Goal: Transaction & Acquisition: Obtain resource

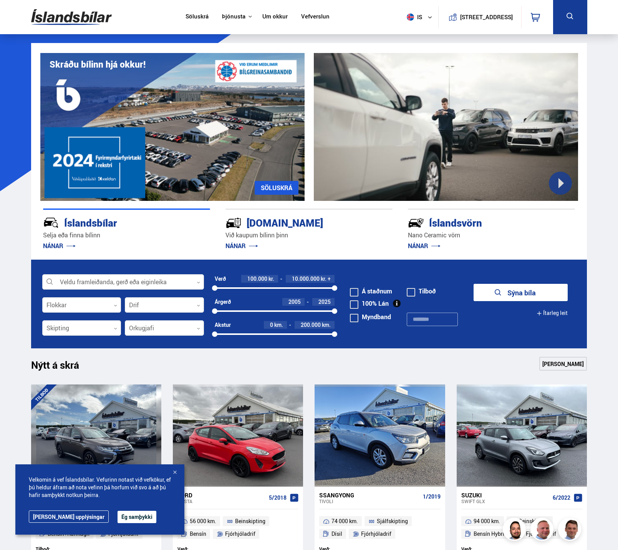
scroll to position [38, 0]
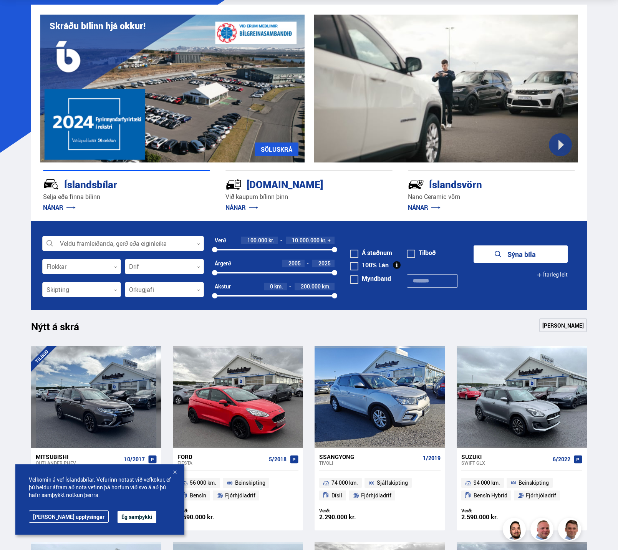
click at [125, 517] on button "Ég samþykki" at bounding box center [137, 517] width 39 height 12
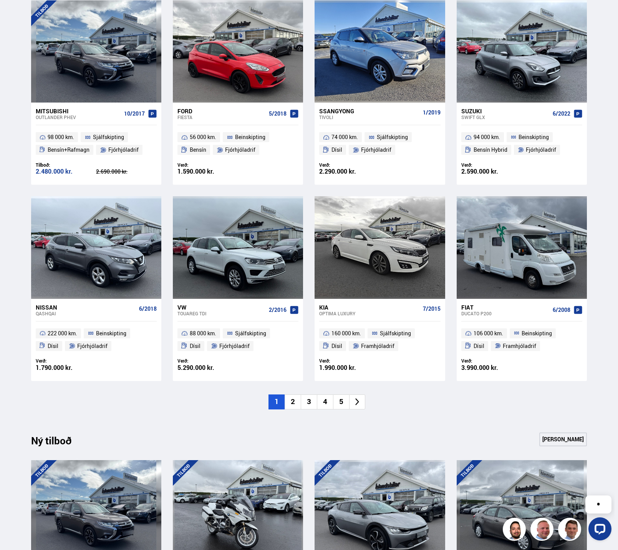
scroll to position [653, 0]
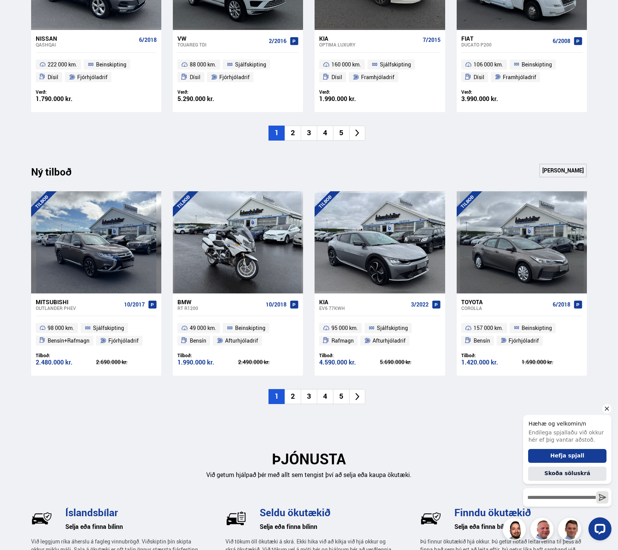
click at [606, 409] on icon "Hide greeting" at bounding box center [607, 408] width 9 height 9
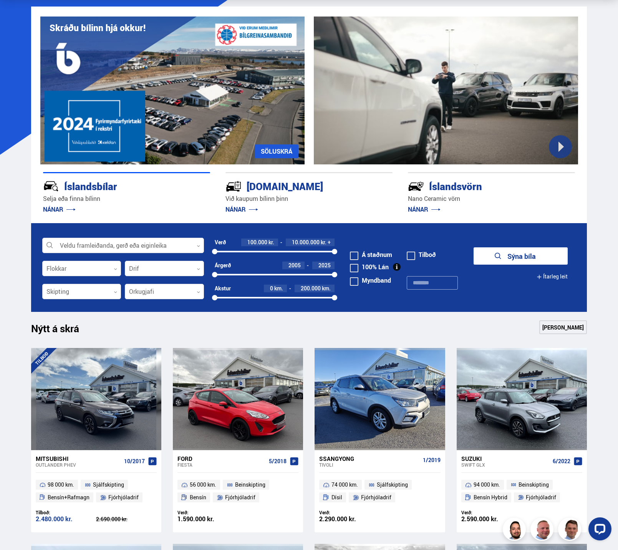
scroll to position [0, 0]
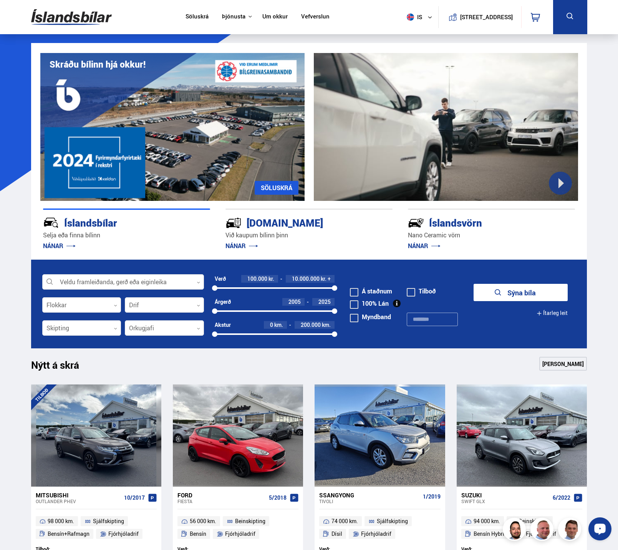
click at [598, 528] on icon "Open LiveChat chat widget" at bounding box center [600, 528] width 7 height 5
click at [134, 284] on div at bounding box center [123, 282] width 162 height 15
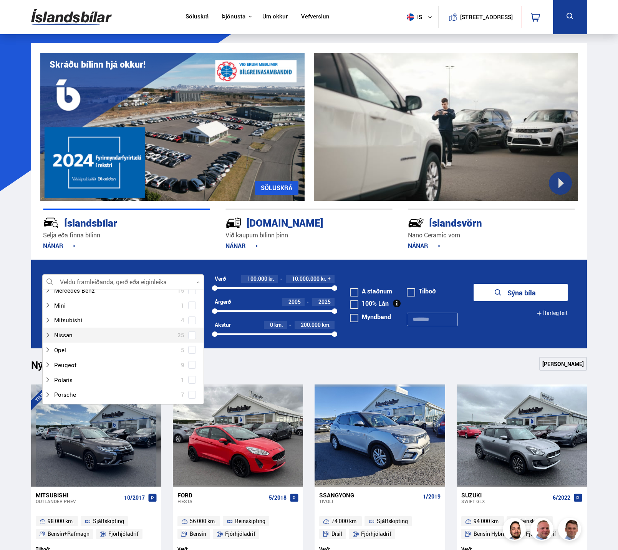
scroll to position [346, 0]
click at [47, 338] on icon at bounding box center [48, 337] width 6 height 6
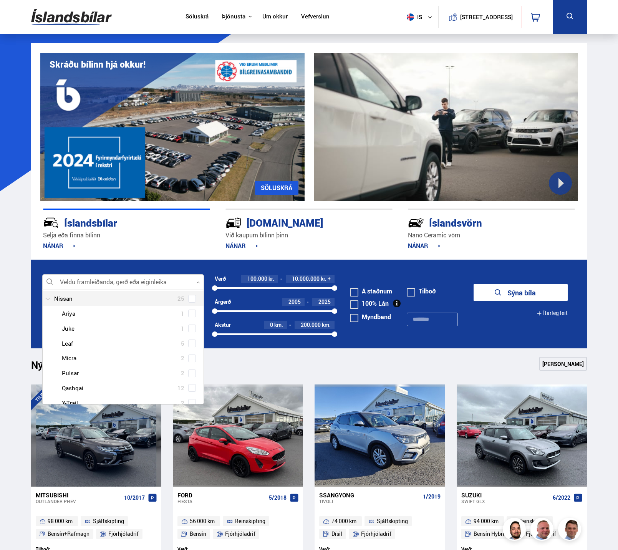
scroll to position [423, 0]
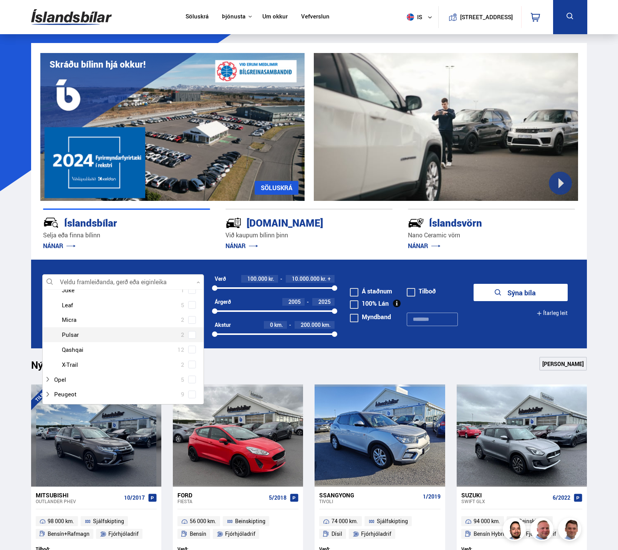
click at [191, 335] on span at bounding box center [192, 335] width 3 height 3
click at [183, 246] on p "NÁNAR" at bounding box center [126, 246] width 167 height 12
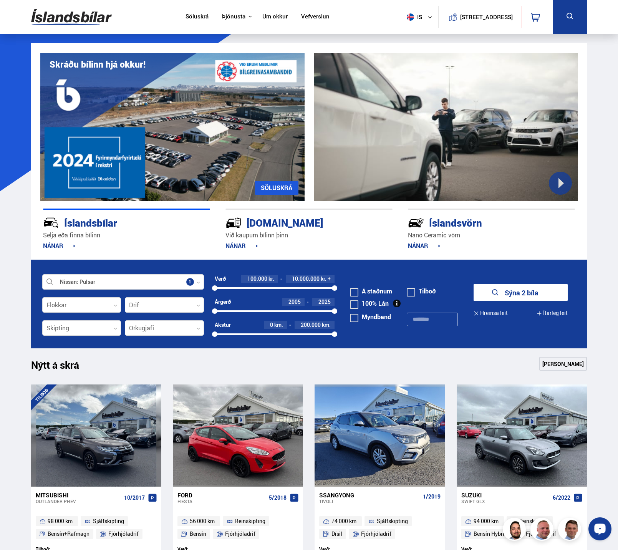
click at [606, 533] on div "Open LiveChat chat widget" at bounding box center [600, 528] width 13 height 13
click at [531, 298] on button "Sýna 2 bíla" at bounding box center [521, 292] width 94 height 17
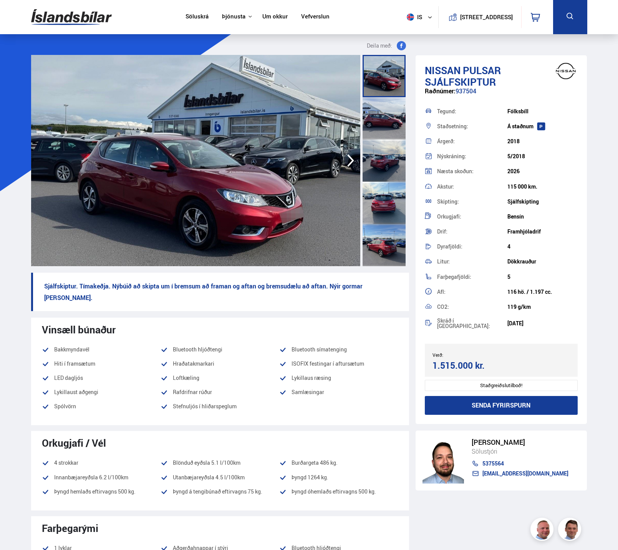
click at [349, 157] on icon "button" at bounding box center [350, 160] width 7 height 13
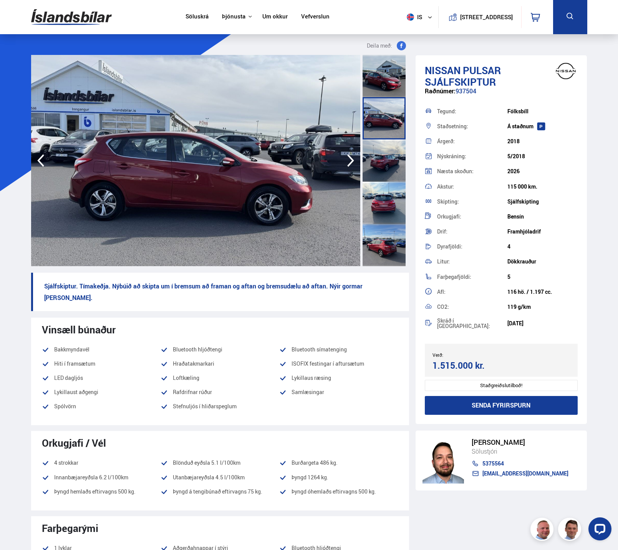
click at [349, 157] on icon "button" at bounding box center [350, 160] width 7 height 13
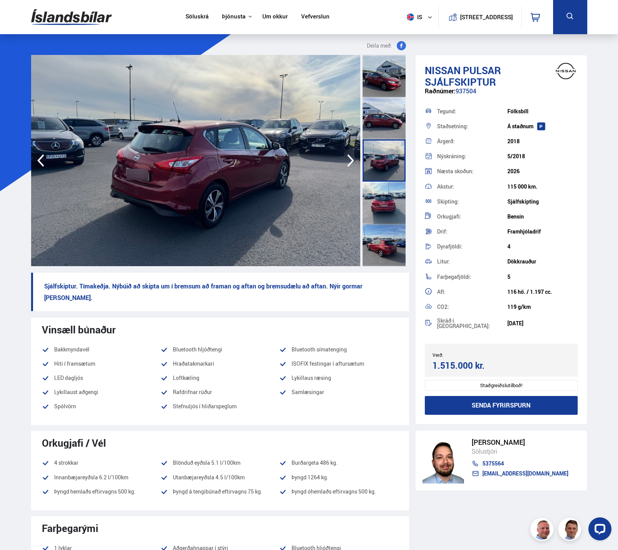
click at [349, 157] on icon "button" at bounding box center [350, 160] width 7 height 13
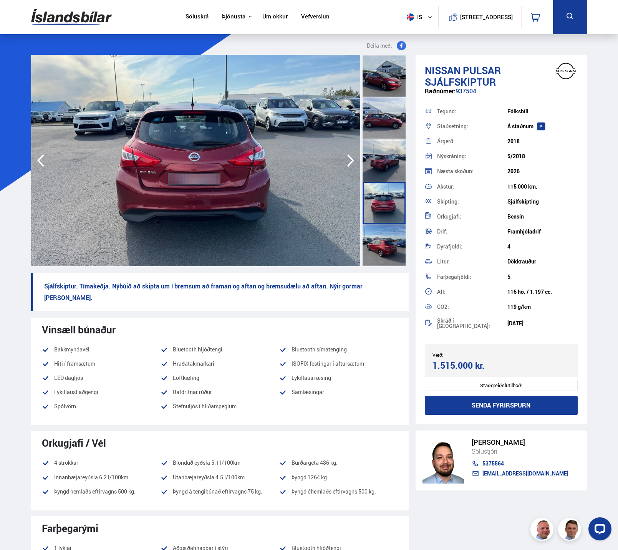
click at [349, 157] on icon "button" at bounding box center [350, 160] width 7 height 13
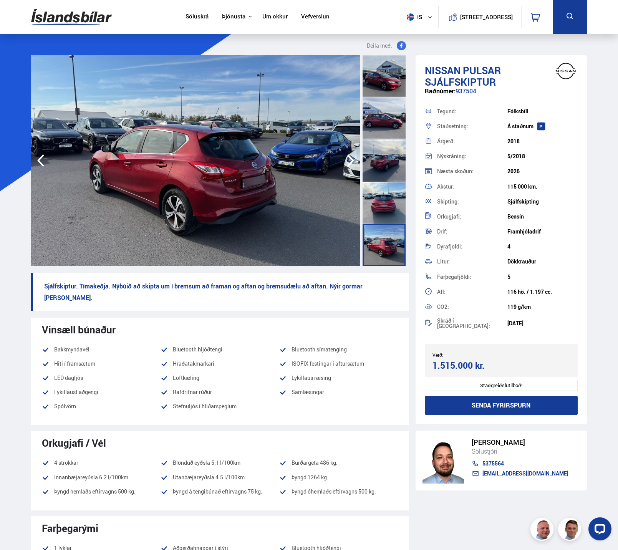
click at [349, 157] on icon "button" at bounding box center [350, 160] width 7 height 13
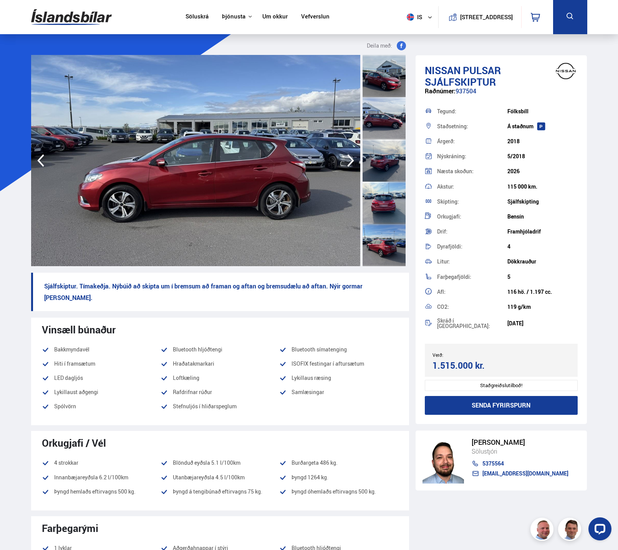
click at [349, 157] on icon "button" at bounding box center [350, 160] width 7 height 13
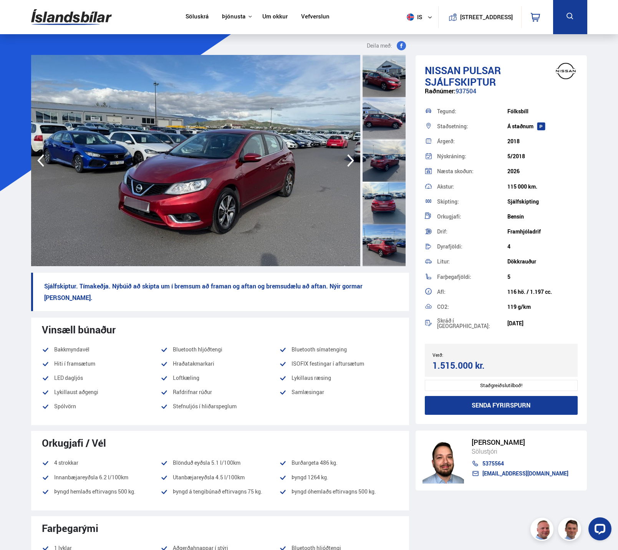
click at [349, 157] on icon "button" at bounding box center [350, 160] width 7 height 13
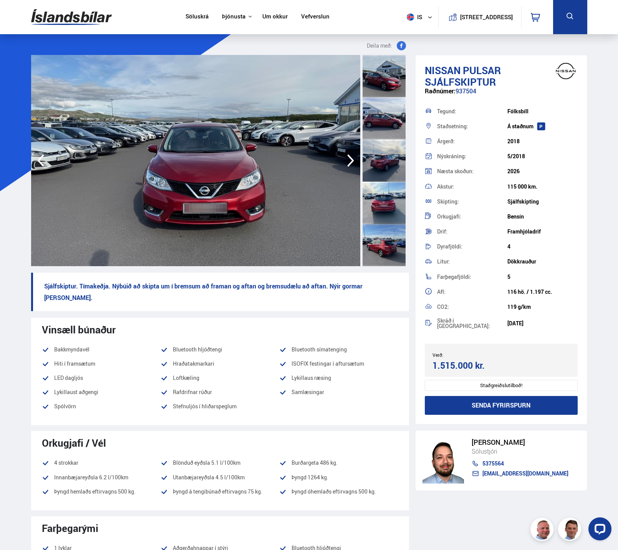
click at [349, 157] on icon "button" at bounding box center [350, 160] width 7 height 13
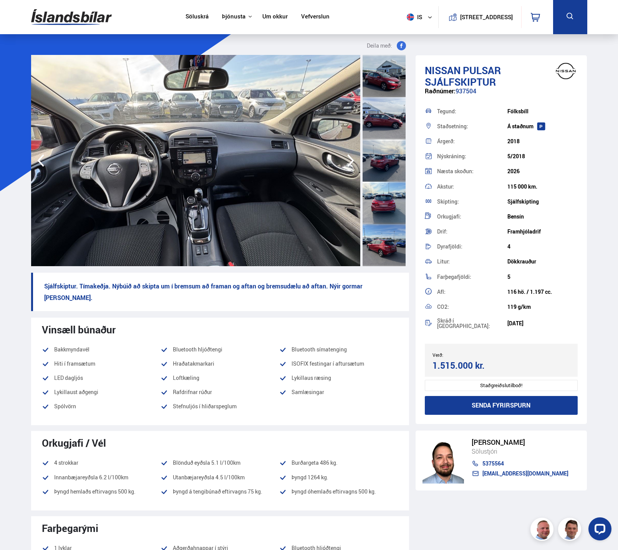
click at [349, 157] on icon "button" at bounding box center [350, 160] width 7 height 13
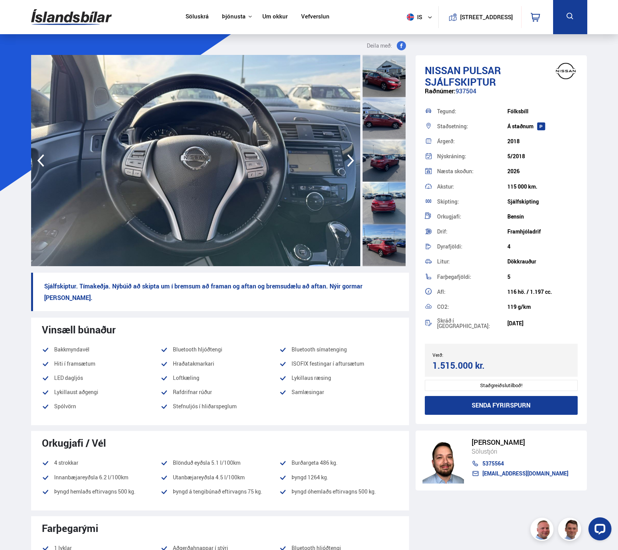
click at [349, 157] on icon "button" at bounding box center [350, 160] width 7 height 13
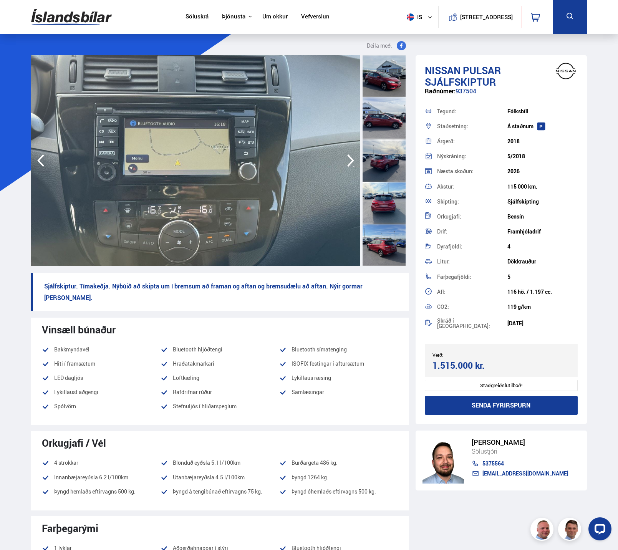
click at [349, 157] on icon "button" at bounding box center [350, 160] width 7 height 13
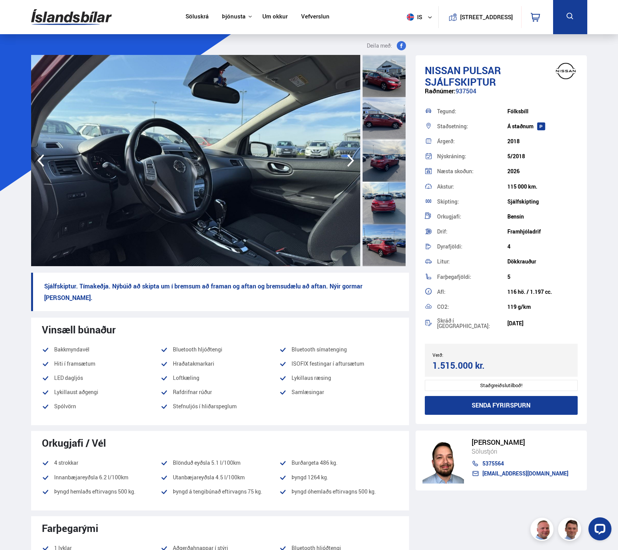
click at [349, 157] on icon "button" at bounding box center [350, 160] width 7 height 13
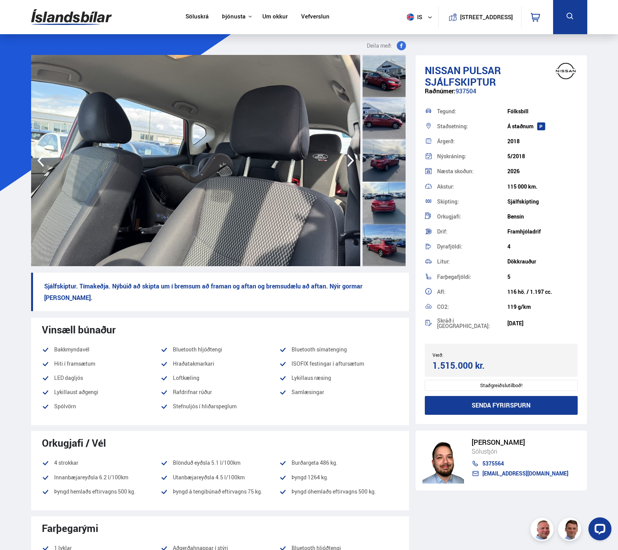
click at [349, 157] on icon "button" at bounding box center [350, 160] width 7 height 13
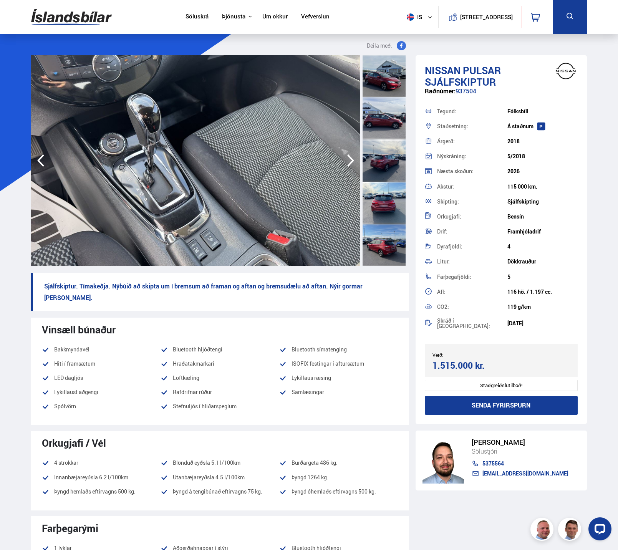
click at [349, 157] on icon "button" at bounding box center [350, 160] width 7 height 13
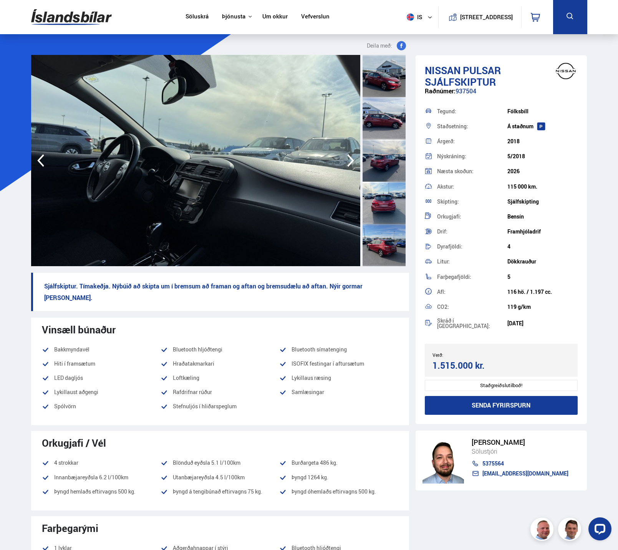
click at [349, 157] on icon "button" at bounding box center [350, 160] width 7 height 13
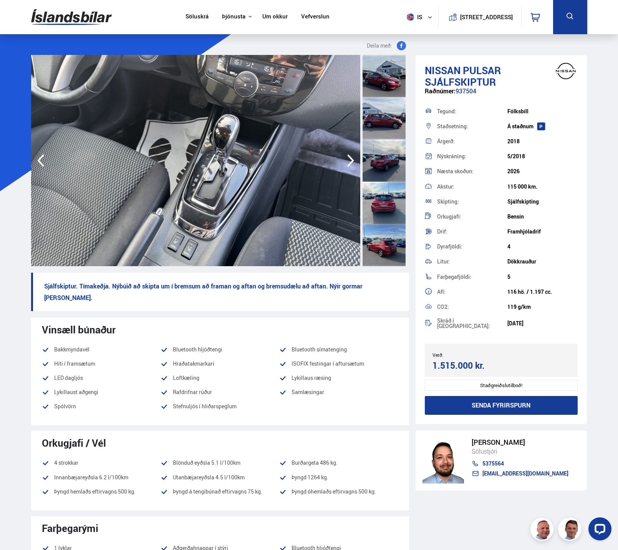
click at [349, 157] on icon "button" at bounding box center [350, 160] width 7 height 13
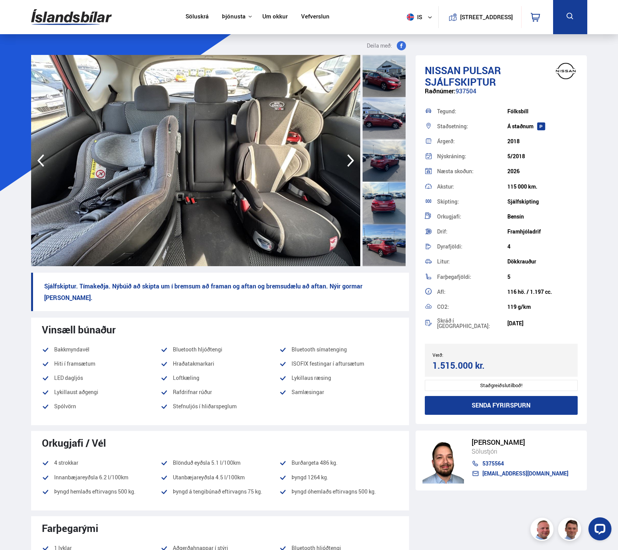
click at [349, 157] on icon "button" at bounding box center [350, 160] width 7 height 13
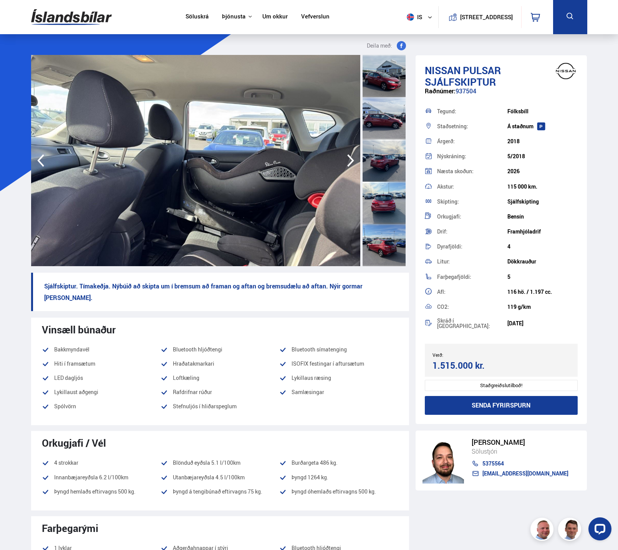
click at [349, 157] on icon "button" at bounding box center [350, 160] width 7 height 13
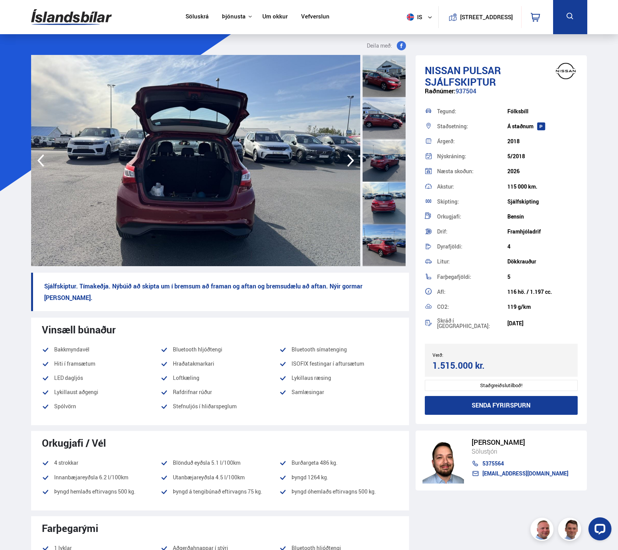
click at [349, 157] on icon "button" at bounding box center [350, 160] width 7 height 13
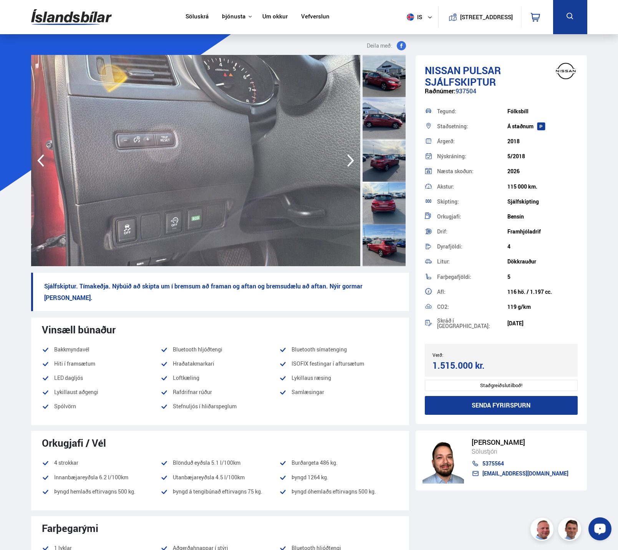
click at [602, 527] on icon "Open LiveChat chat widget" at bounding box center [600, 528] width 7 height 5
click at [511, 404] on button "Senda fyrirspurn" at bounding box center [501, 405] width 153 height 19
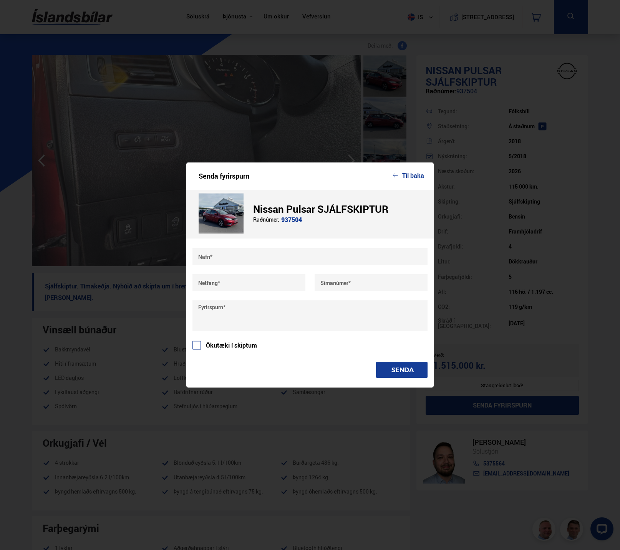
click at [247, 256] on input "text" at bounding box center [310, 256] width 235 height 17
type input "**********"
click at [243, 284] on input "text" at bounding box center [249, 282] width 113 height 17
type input "**********"
type input "*******"
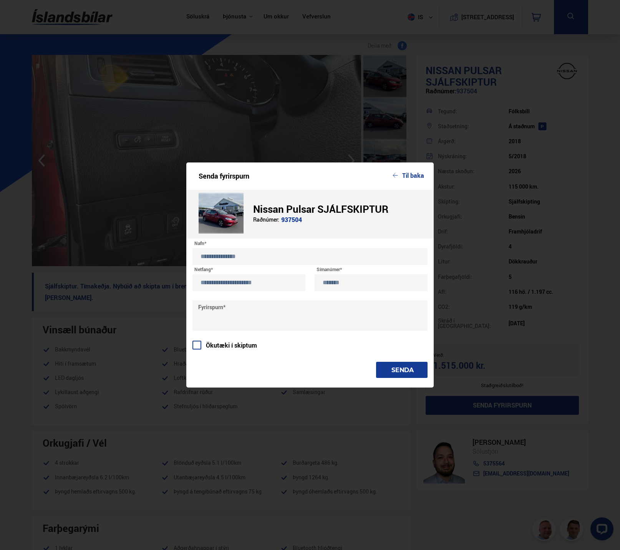
click at [247, 307] on textarea at bounding box center [310, 316] width 235 height 30
paste textarea "**********"
click at [236, 325] on textarea "**********" at bounding box center [310, 316] width 235 height 30
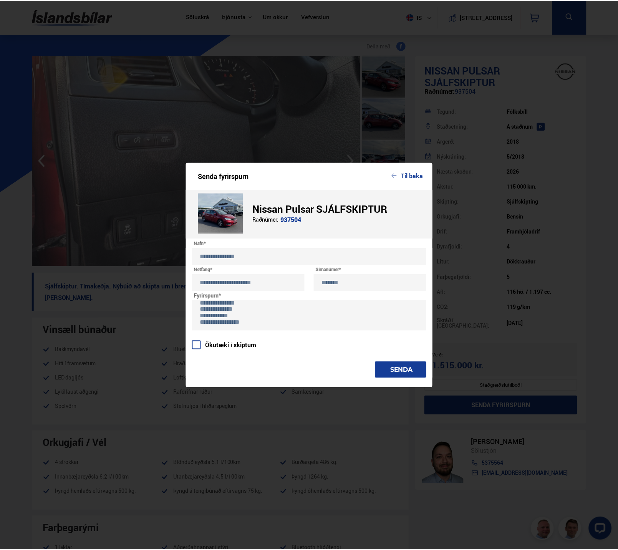
scroll to position [39, 0]
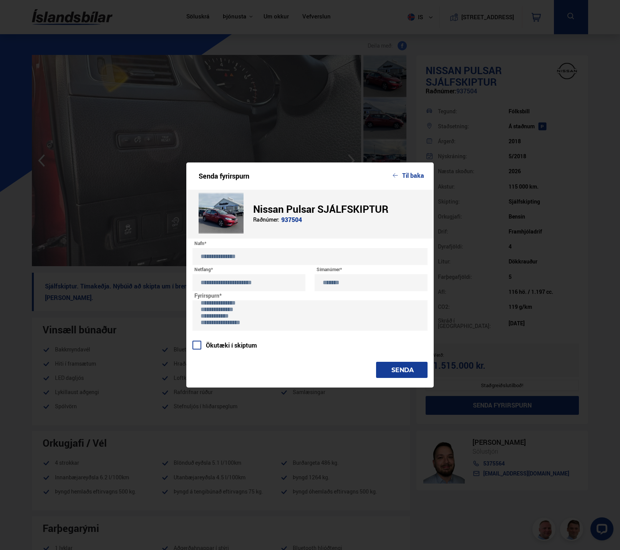
type textarea "**********"
click at [410, 180] on div "Senda fyrirspurn Til baka" at bounding box center [309, 176] width 247 height 27
click at [411, 176] on button "Til baka" at bounding box center [409, 175] width 32 height 7
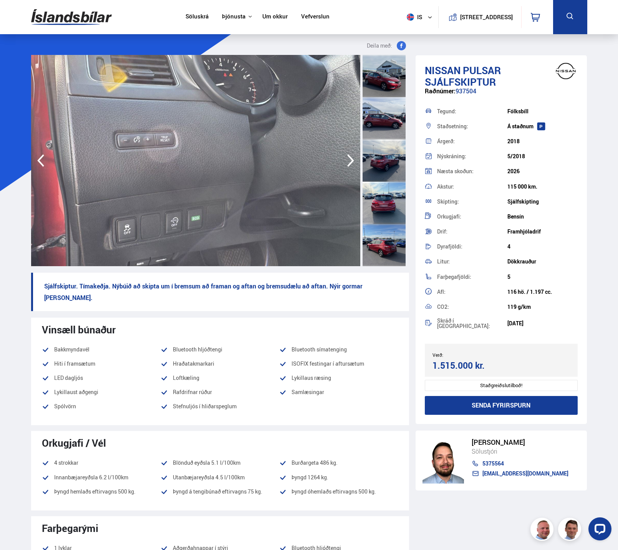
click at [265, 15] on link "Um okkur" at bounding box center [274, 17] width 25 height 8
